Goal: Ask a question

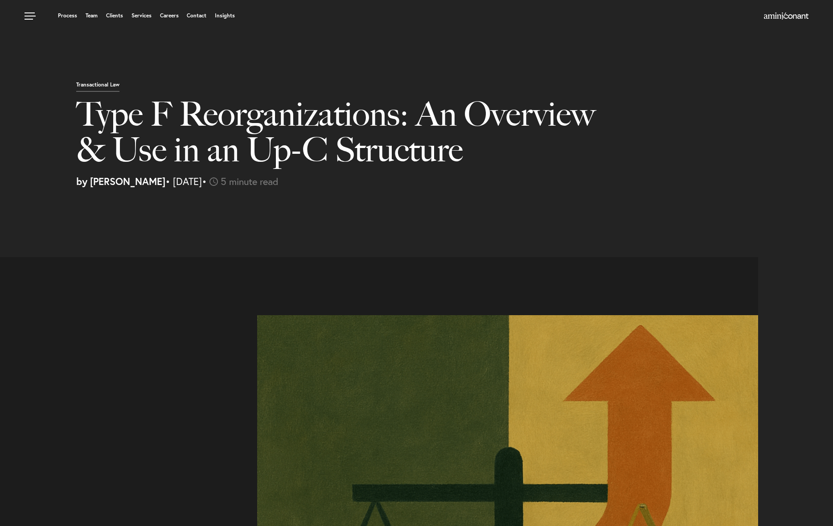
select select "US"
select select "Austin"
select select "Business and Civil Litigation"
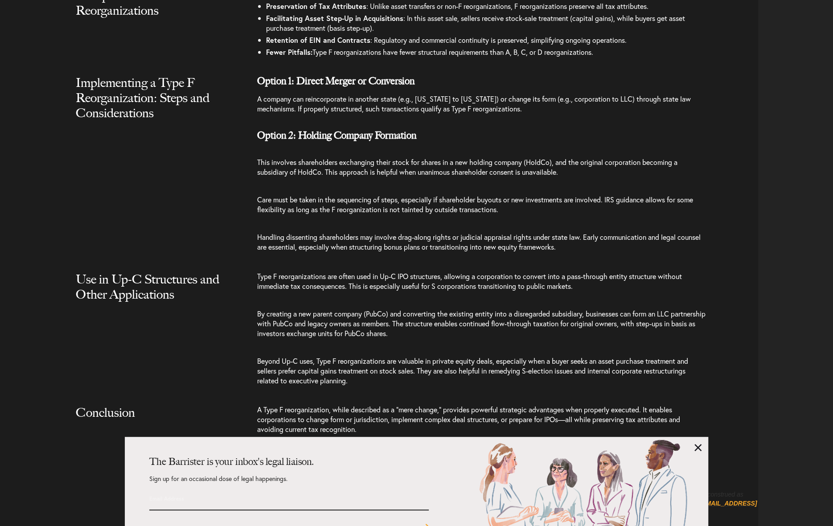
scroll to position [1561, 0]
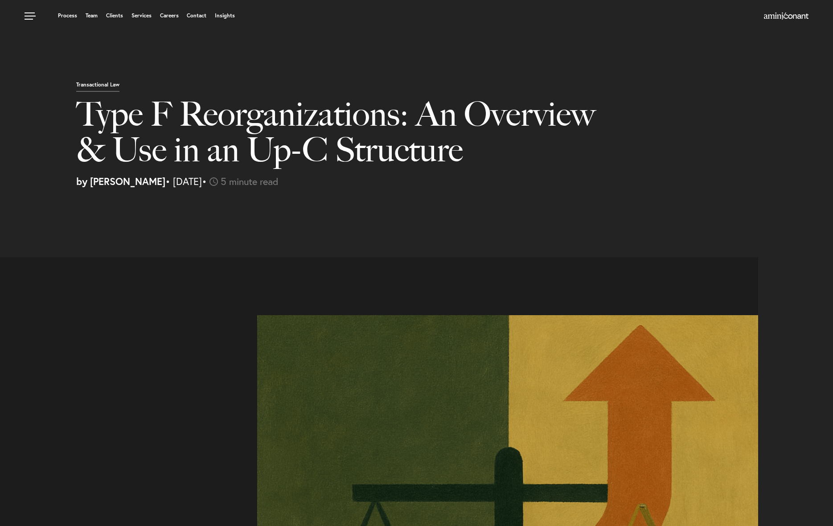
select select "US"
select select "Austin"
select select "Business and Civil Litigation"
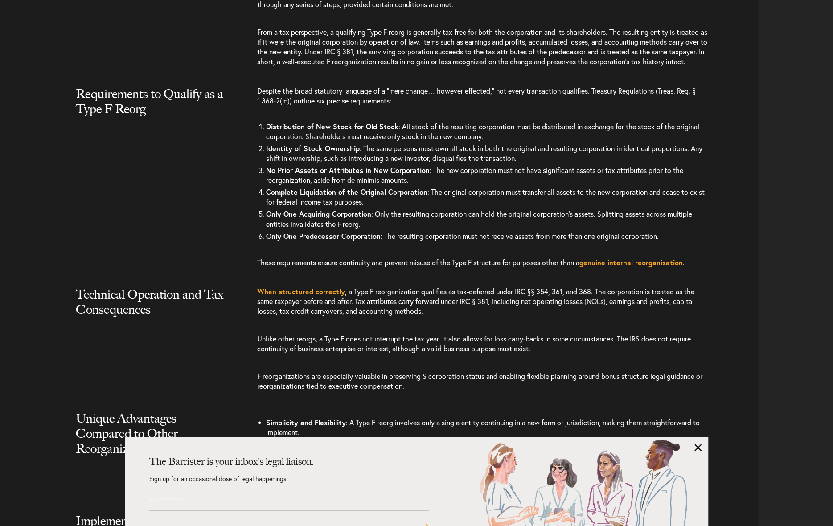
scroll to position [2029, 0]
